Goal: Find specific page/section: Find specific page/section

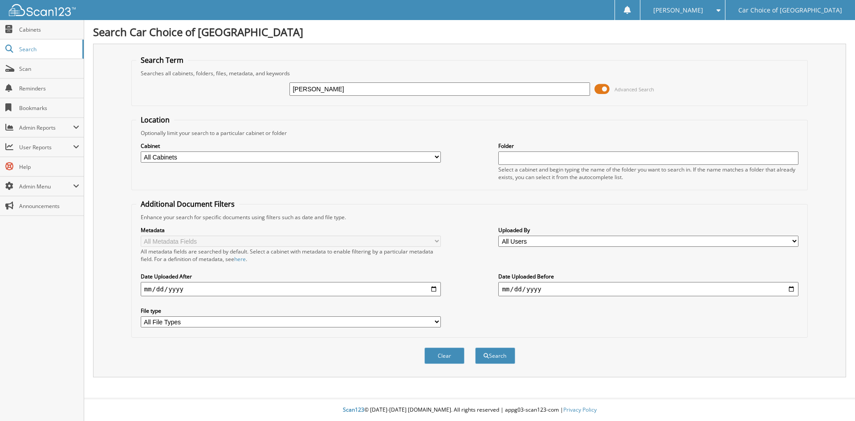
type input "EARL HENDRICKS"
click at [475, 348] on button "Search" at bounding box center [495, 356] width 40 height 16
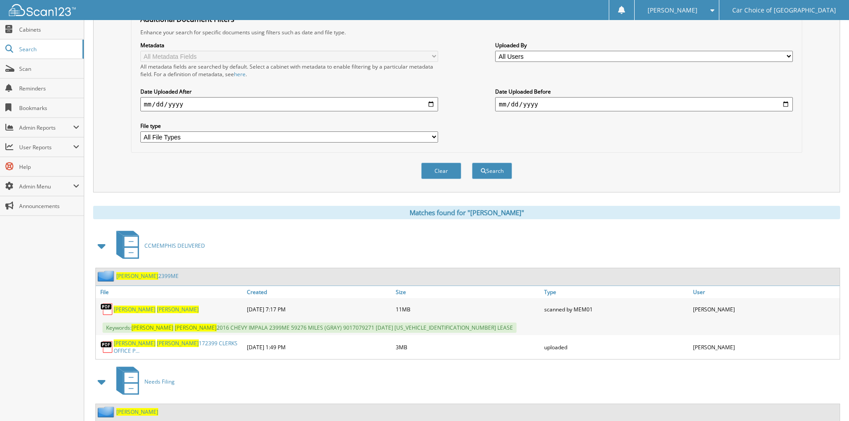
scroll to position [261, 0]
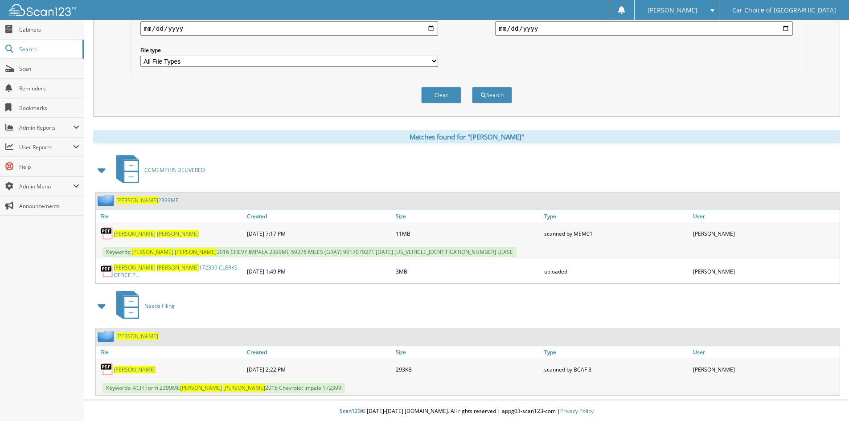
click at [131, 370] on span "Hendricks" at bounding box center [135, 370] width 42 height 8
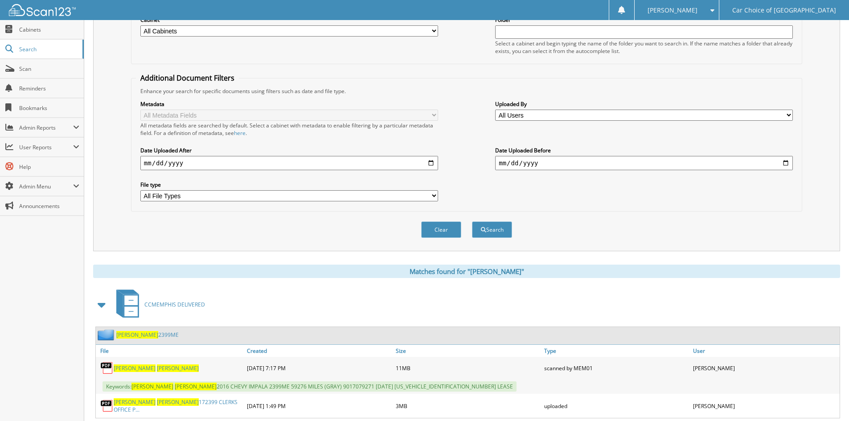
scroll to position [0, 0]
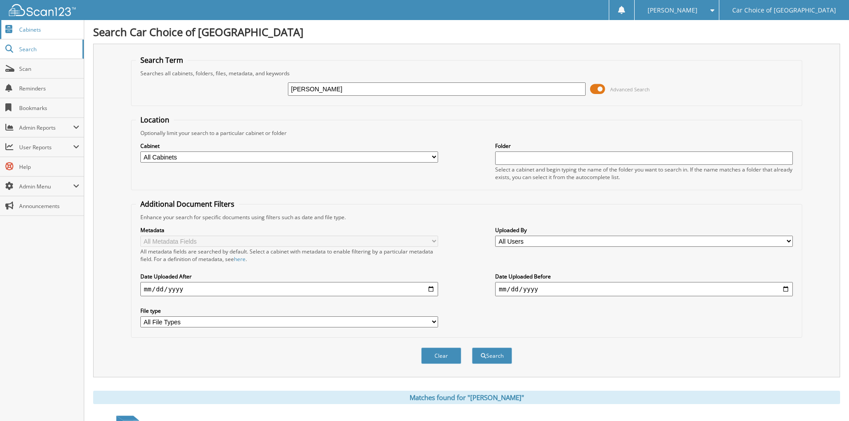
click at [29, 29] on span "Cabinets" at bounding box center [49, 30] width 60 height 8
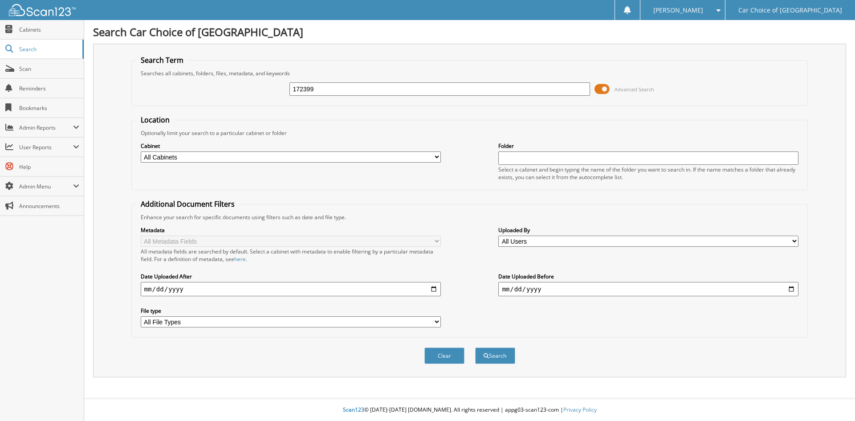
type input "172399"
click at [475, 348] on button "Search" at bounding box center [495, 356] width 40 height 16
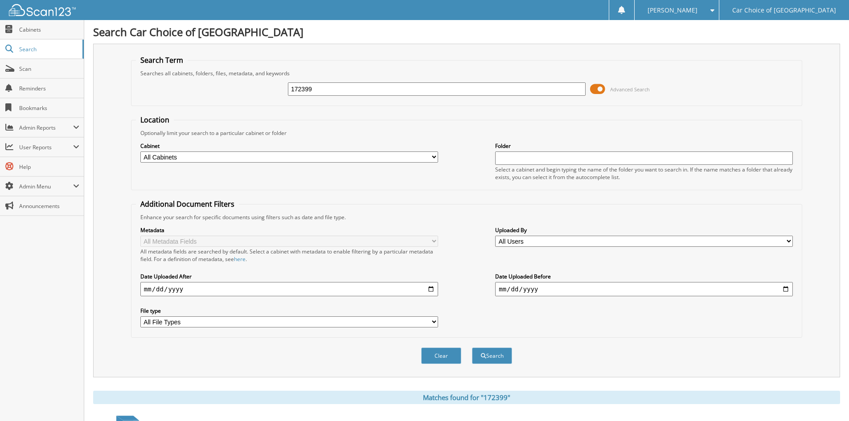
click at [347, 86] on input "172399" at bounding box center [437, 88] width 298 height 13
type input "172399RES"
click at [472, 348] on button "Search" at bounding box center [492, 356] width 40 height 16
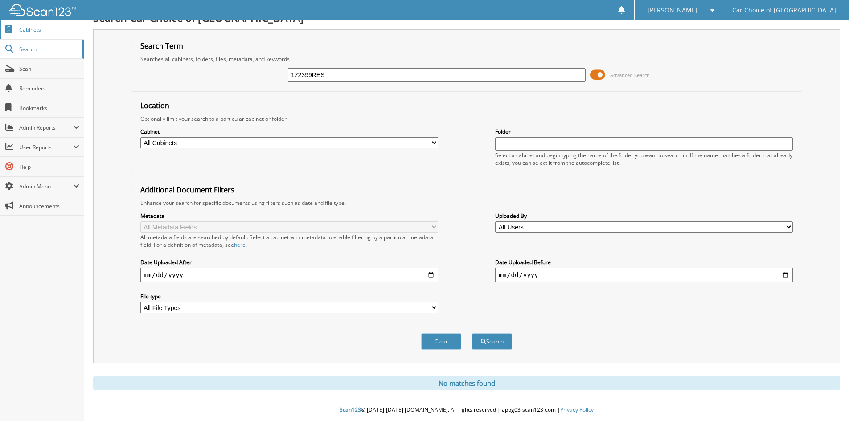
click at [64, 27] on span "Cabinets" at bounding box center [49, 30] width 60 height 8
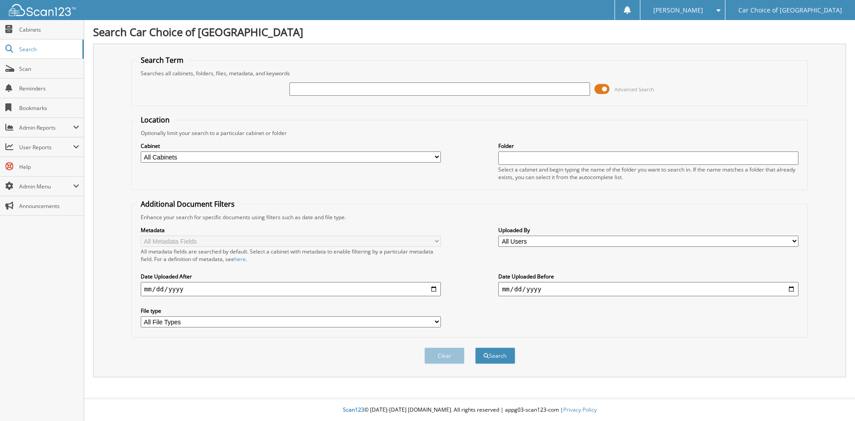
click at [366, 91] on input "text" at bounding box center [440, 88] width 300 height 13
click at [397, 70] on div "Searches all cabinets, folders, files, metadata, and keywords" at bounding box center [469, 74] width 667 height 8
click at [360, 89] on input "text" at bounding box center [440, 88] width 300 height 13
type input "172399RES"
click at [475, 348] on button "Search" at bounding box center [495, 356] width 40 height 16
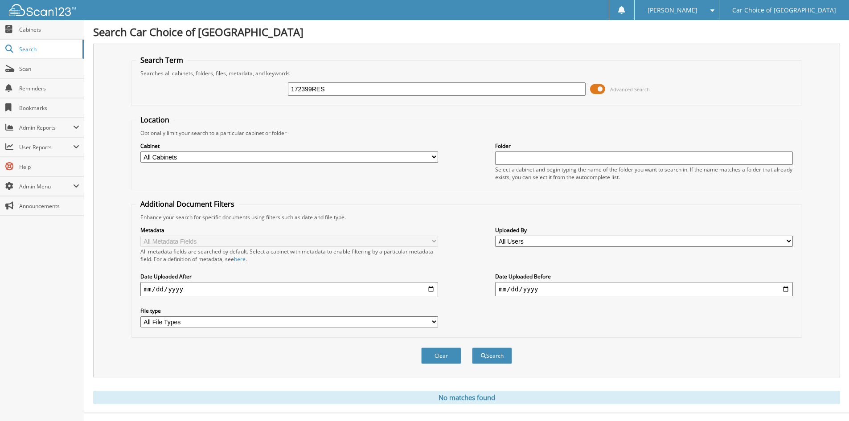
click at [356, 95] on input "172399RES" at bounding box center [437, 88] width 298 height 13
type input "172399"
click at [472, 348] on button "Search" at bounding box center [492, 356] width 40 height 16
click at [335, 91] on input "172399" at bounding box center [437, 88] width 298 height 13
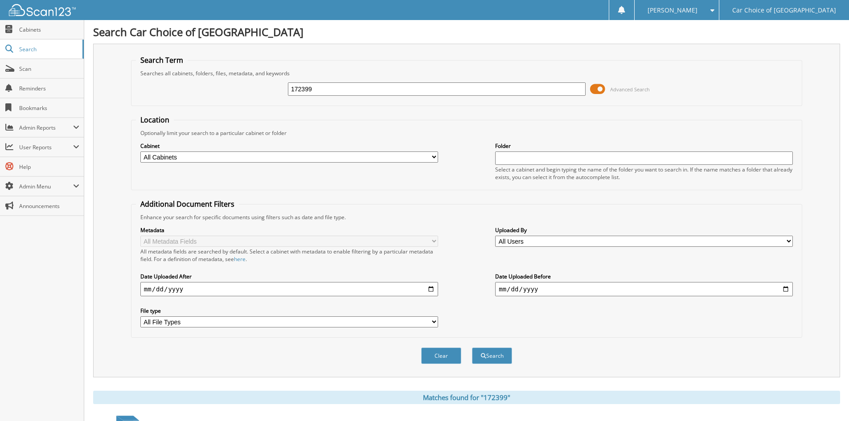
type input "172399RES"
click at [472, 348] on button "Search" at bounding box center [492, 356] width 40 height 16
click at [339, 85] on input "172399RES" at bounding box center [437, 88] width 298 height 13
click at [472, 348] on button "Search" at bounding box center [492, 356] width 40 height 16
click at [356, 89] on input "172399RES" at bounding box center [437, 88] width 298 height 13
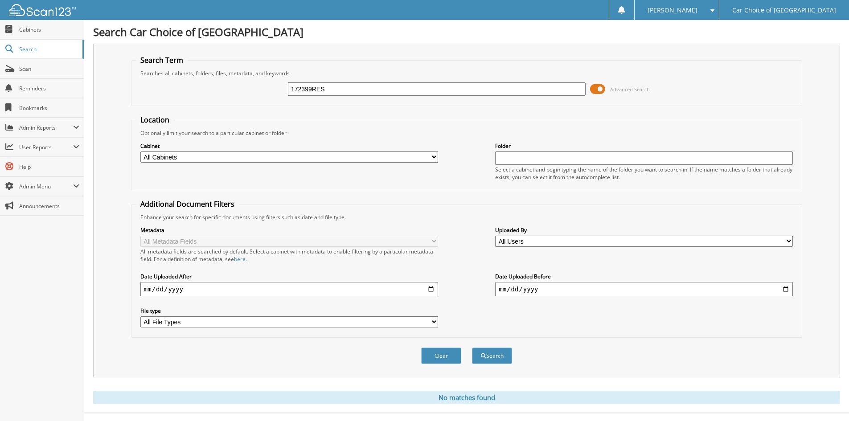
click at [472, 348] on button "Search" at bounding box center [492, 356] width 40 height 16
click at [53, 29] on span "Cabinets" at bounding box center [49, 30] width 60 height 8
